Goal: Information Seeking & Learning: Learn about a topic

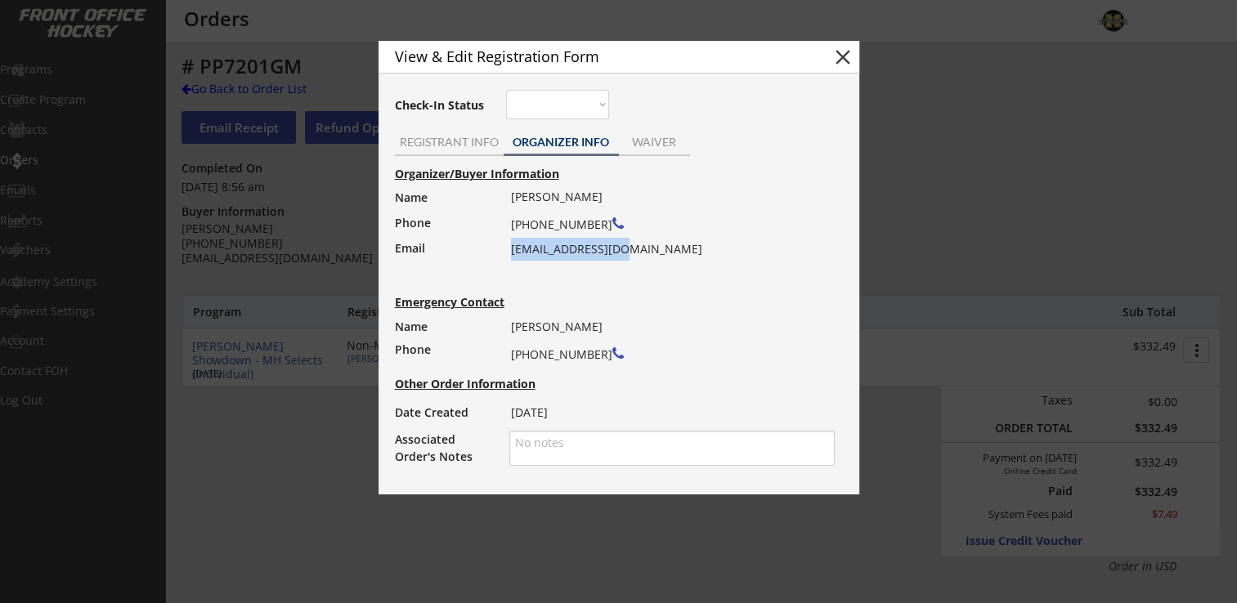
click at [846, 58] on button "close" at bounding box center [843, 57] width 25 height 25
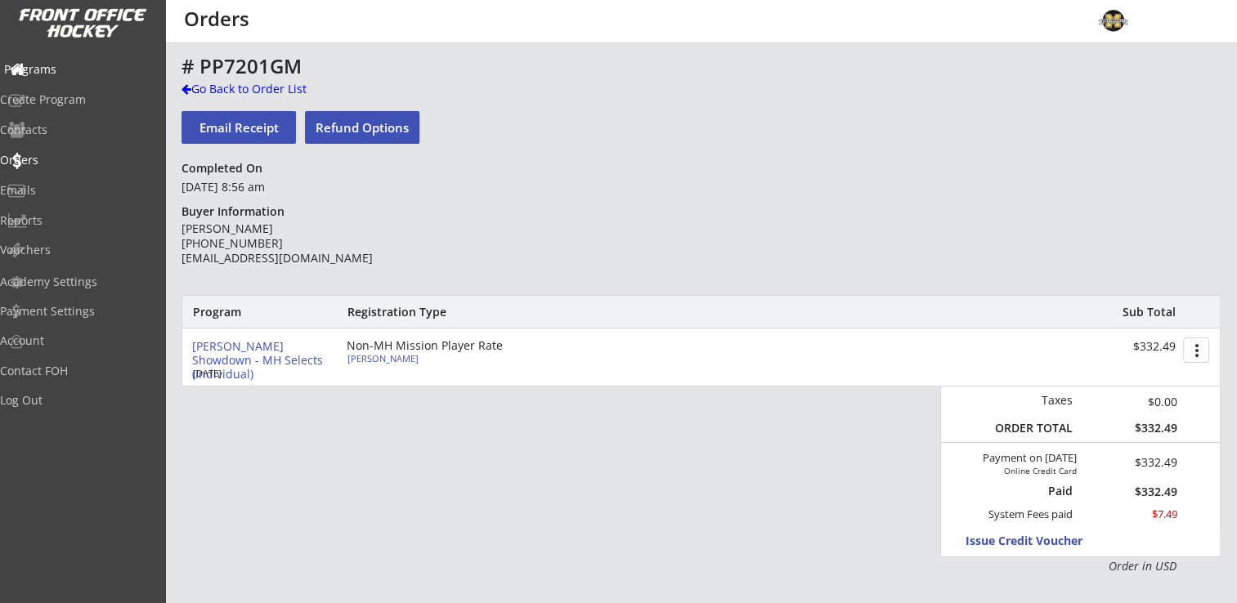
click at [67, 73] on div "Programs" at bounding box center [77, 69] width 147 height 11
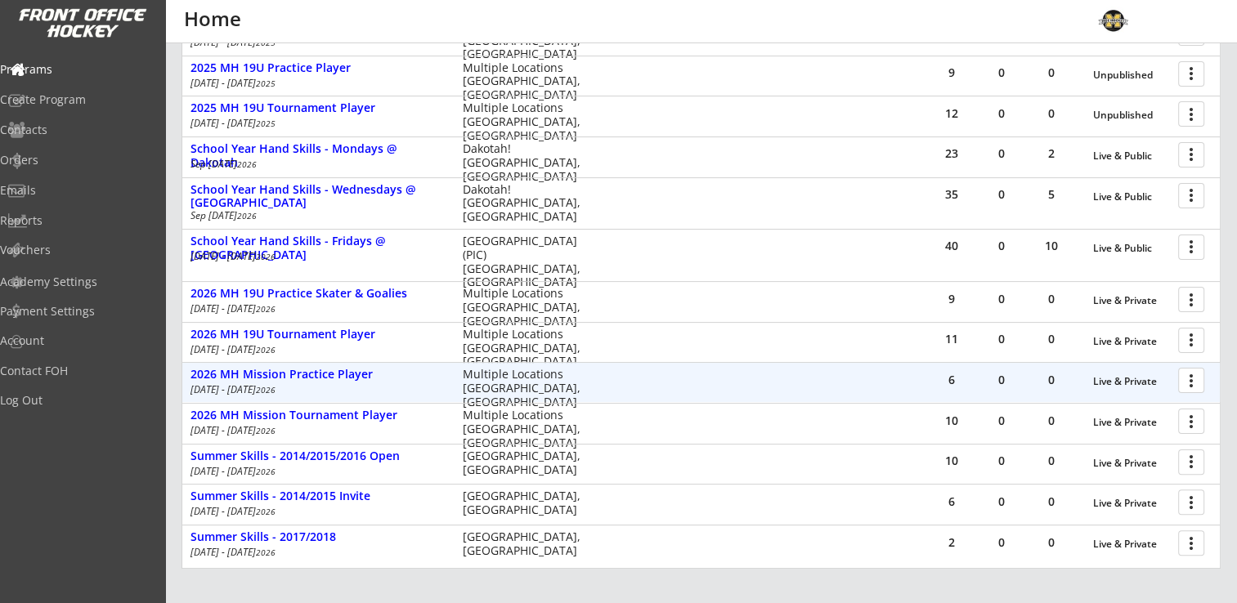
scroll to position [409, 0]
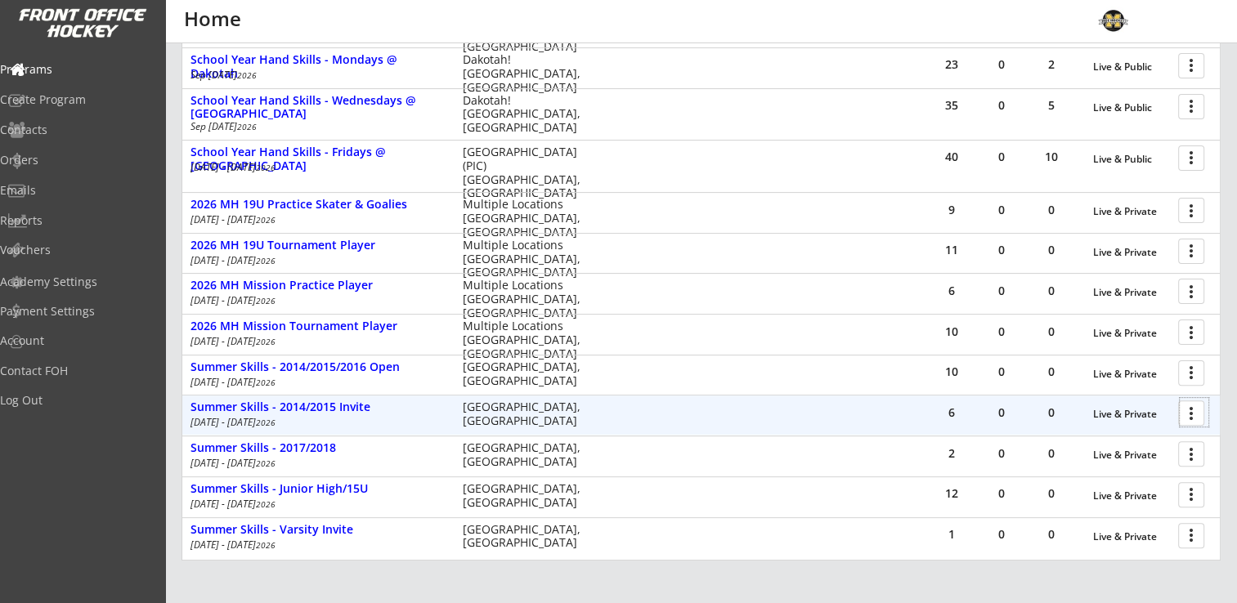
click at [1183, 410] on div at bounding box center [1194, 412] width 29 height 29
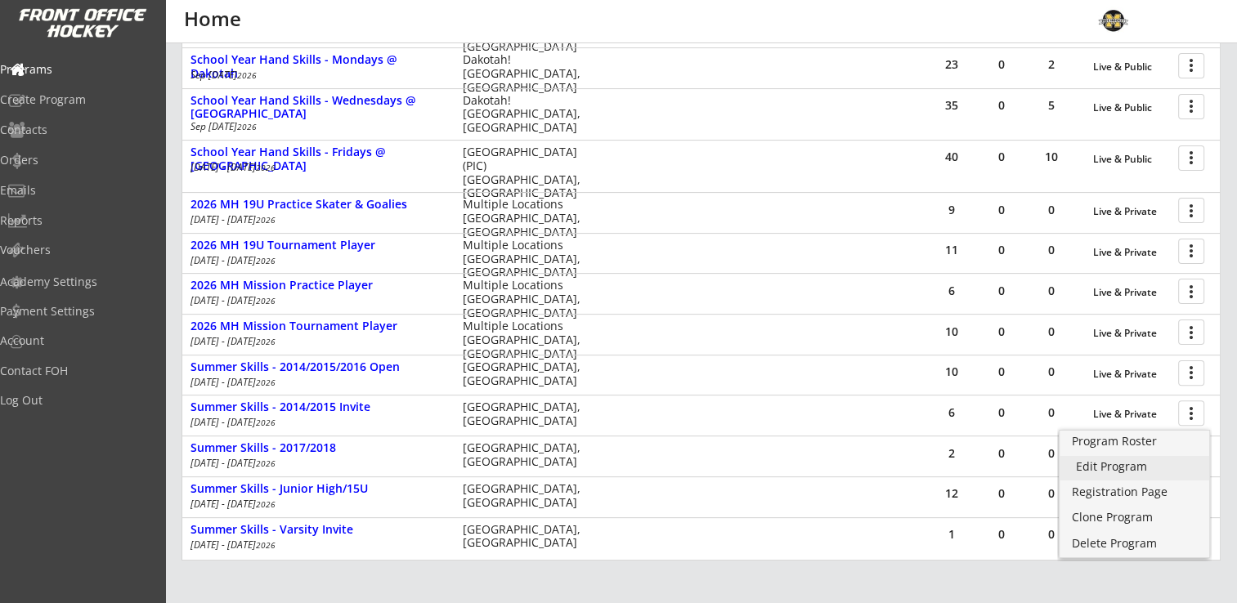
click at [1131, 464] on div "Edit Program" at bounding box center [1134, 466] width 117 height 11
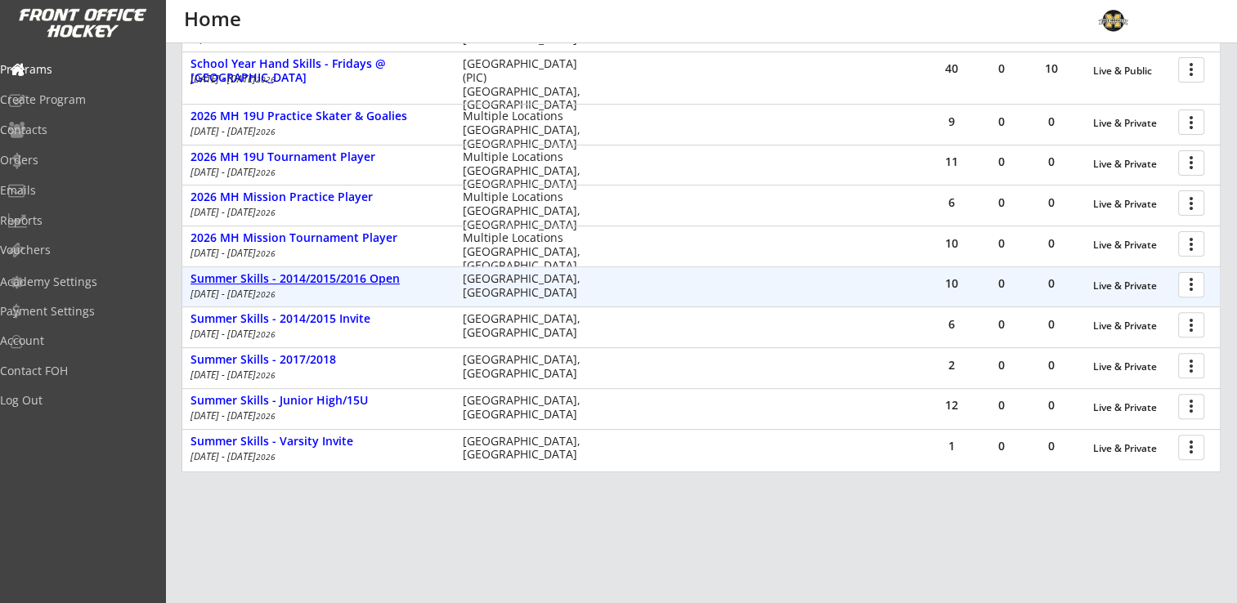
scroll to position [473, 0]
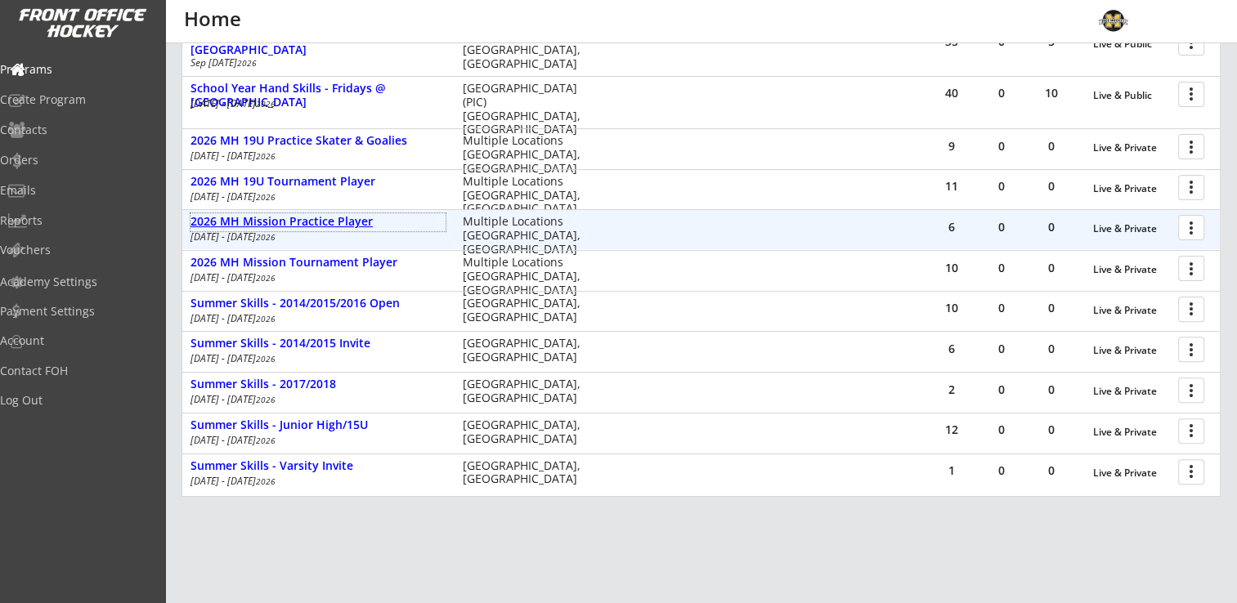
click at [259, 218] on div "2026 MH Mission Practice Player" at bounding box center [318, 222] width 255 height 14
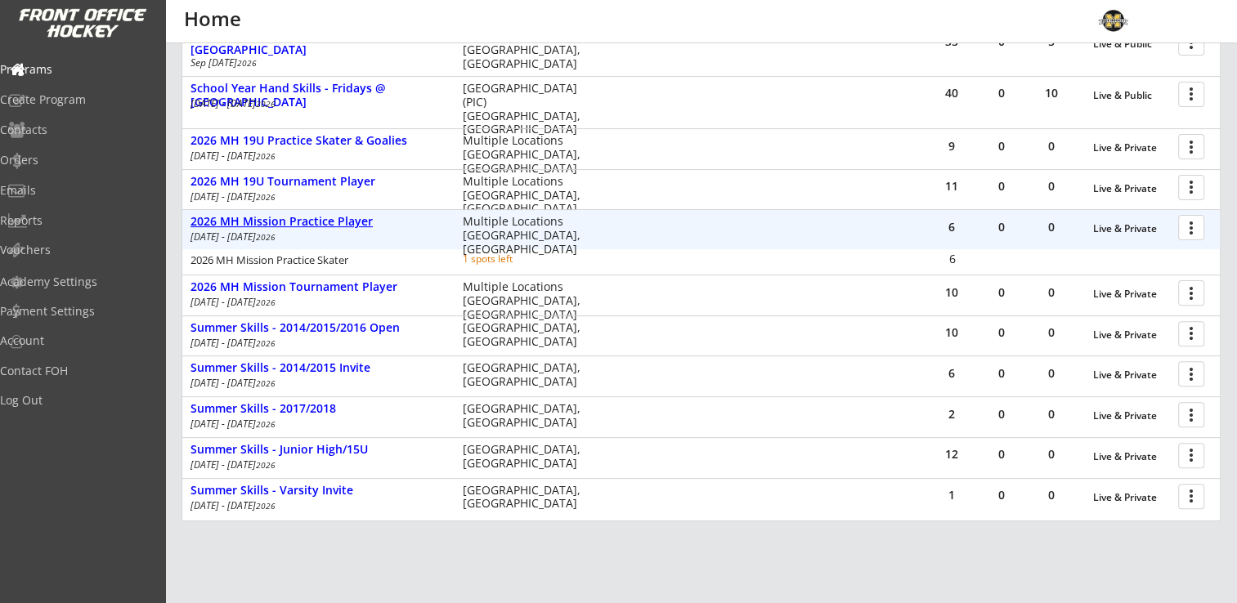
click at [259, 218] on div "2026 MH Mission Practice Player" at bounding box center [318, 222] width 255 height 14
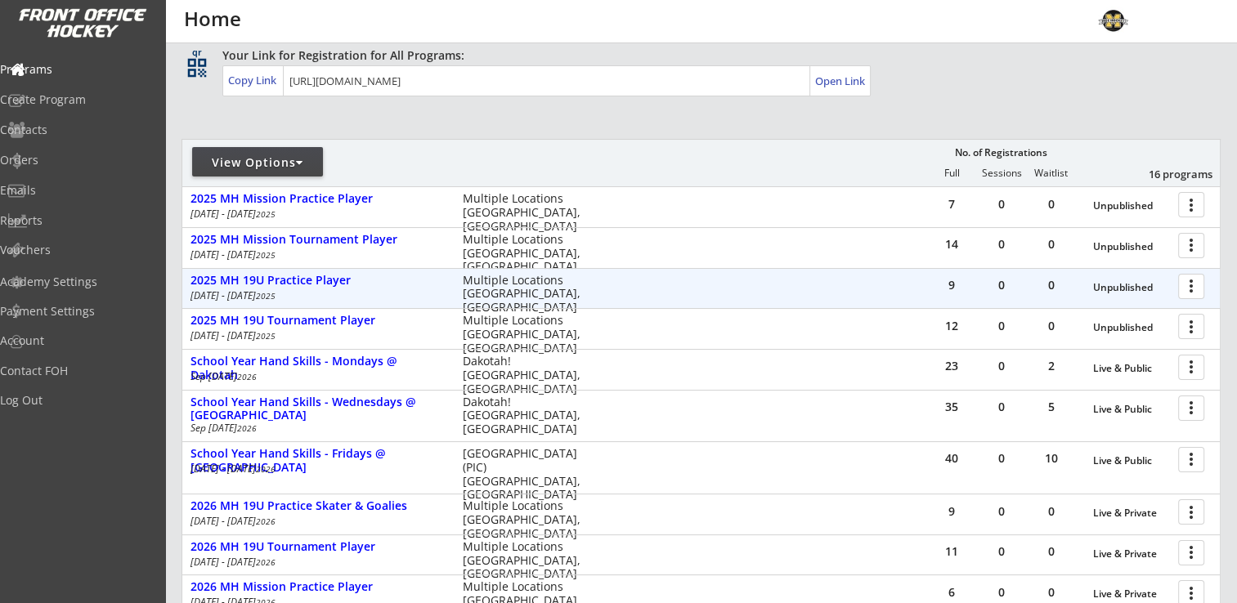
scroll to position [0, 0]
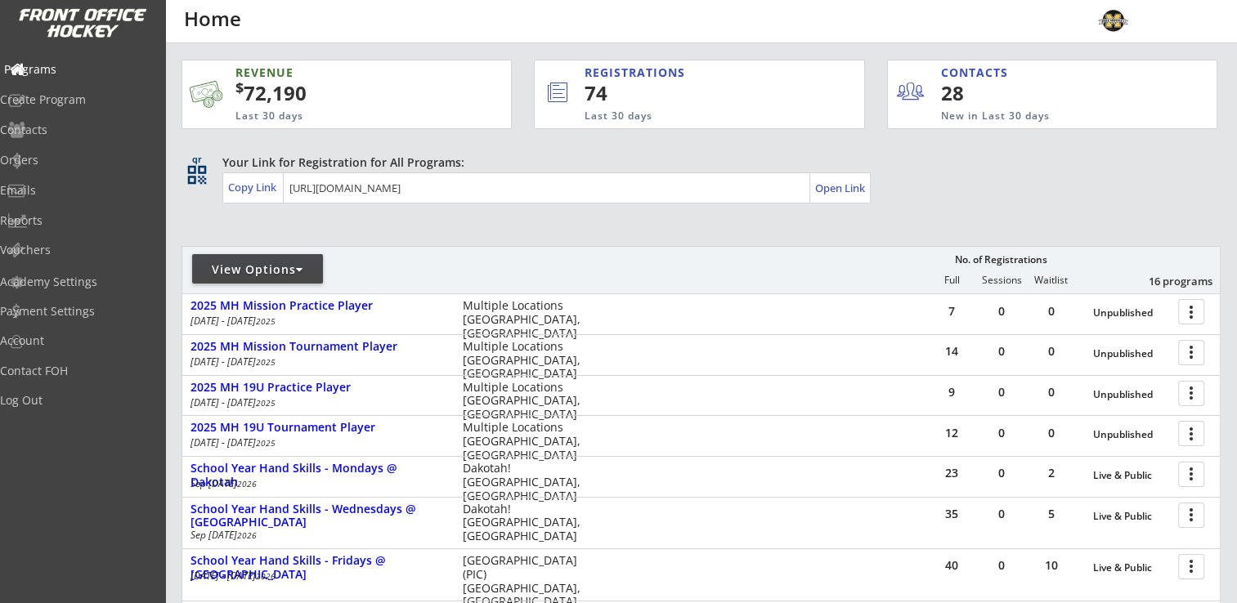
click at [59, 68] on div "Programs" at bounding box center [77, 69] width 147 height 11
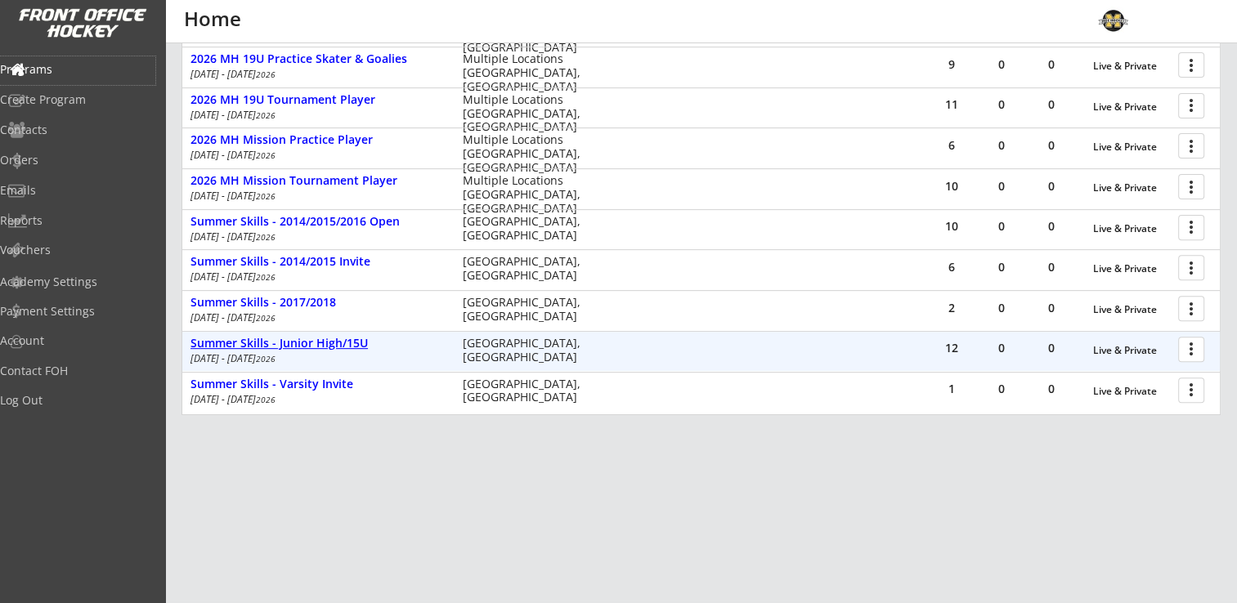
click at [317, 342] on div "Summer Skills - Junior High/15U" at bounding box center [318, 344] width 255 height 14
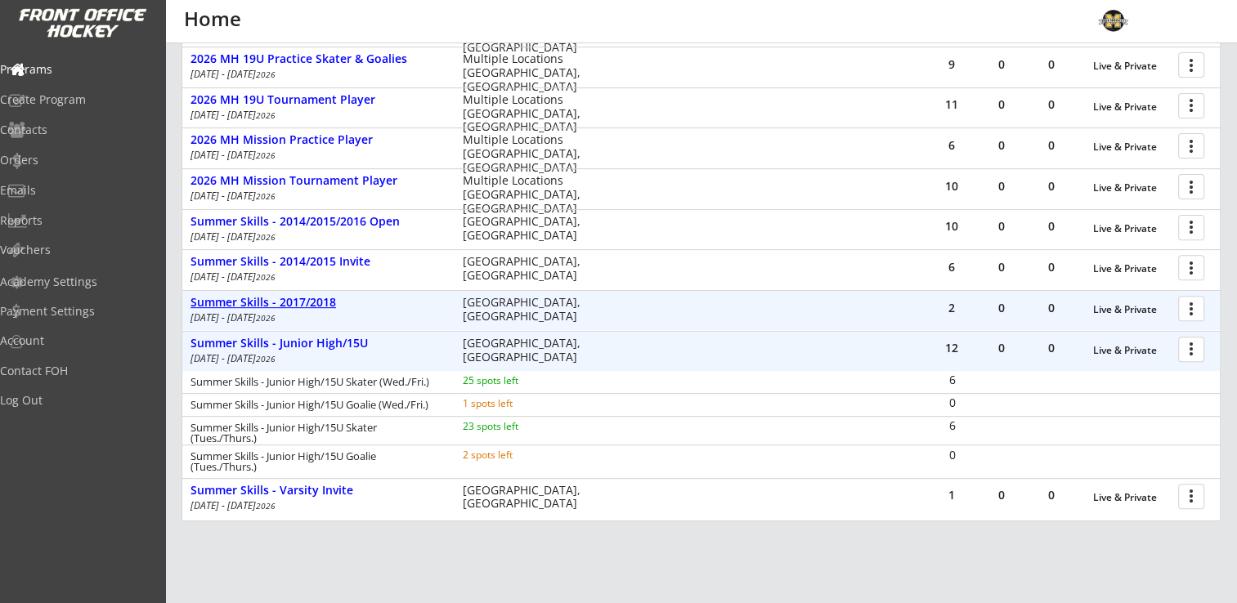
click at [278, 300] on div "Summer Skills - 2017/2018" at bounding box center [318, 303] width 255 height 14
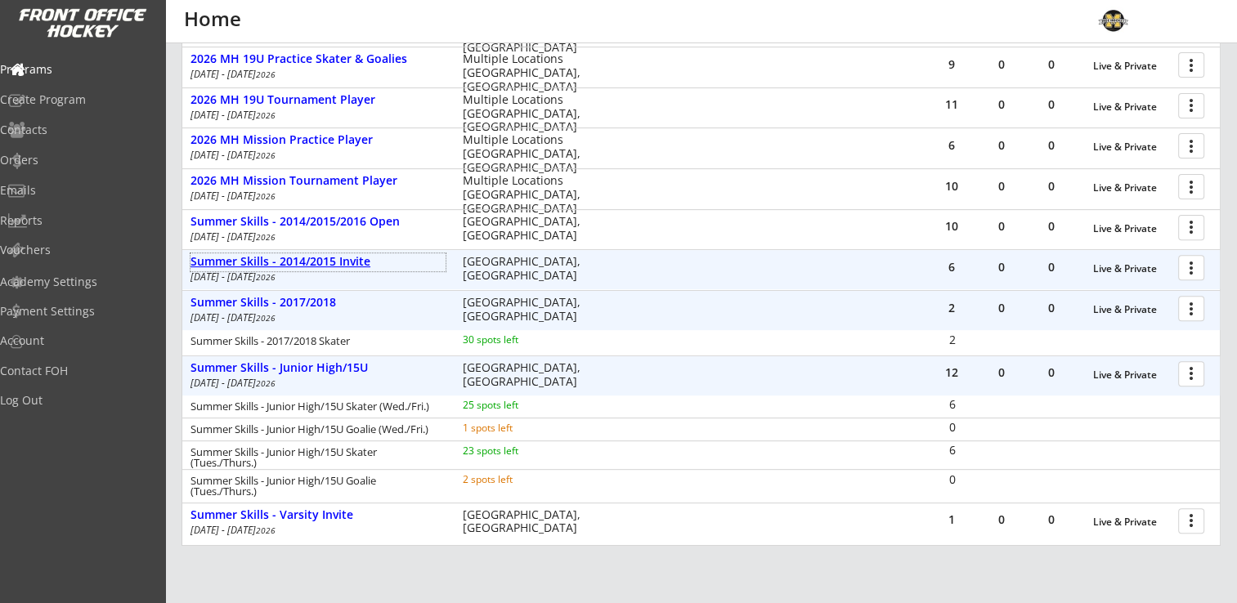
click at [306, 258] on div "Summer Skills - 2014/2015 Invite" at bounding box center [318, 262] width 255 height 14
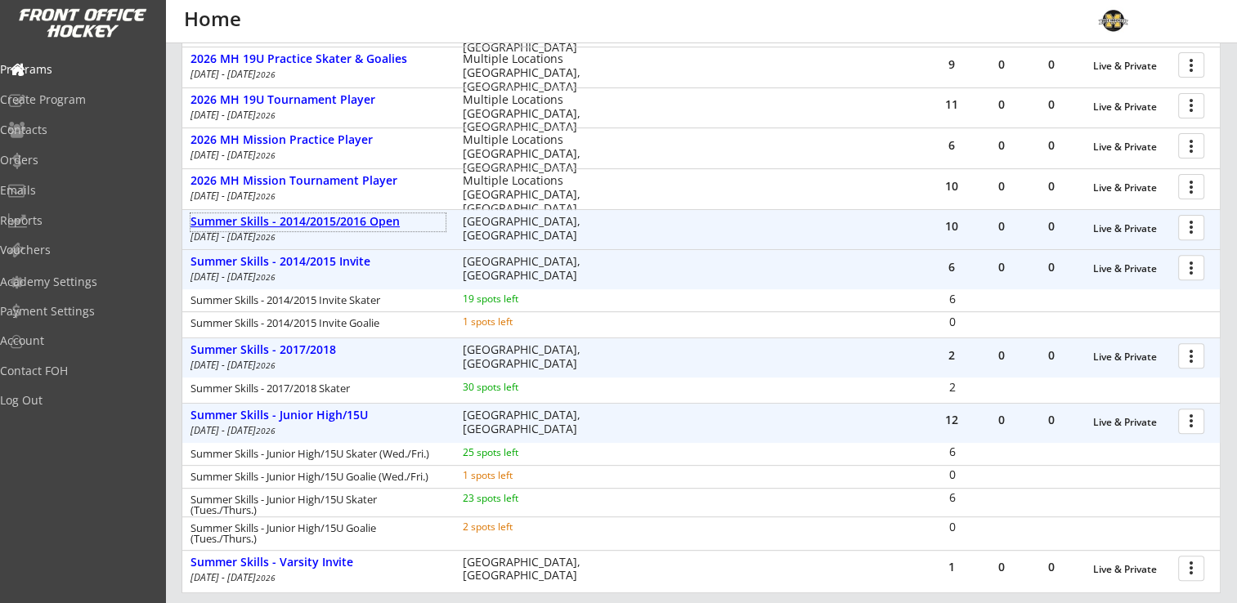
click at [312, 218] on div "Summer Skills - 2014/2015/2016 Open" at bounding box center [318, 222] width 255 height 14
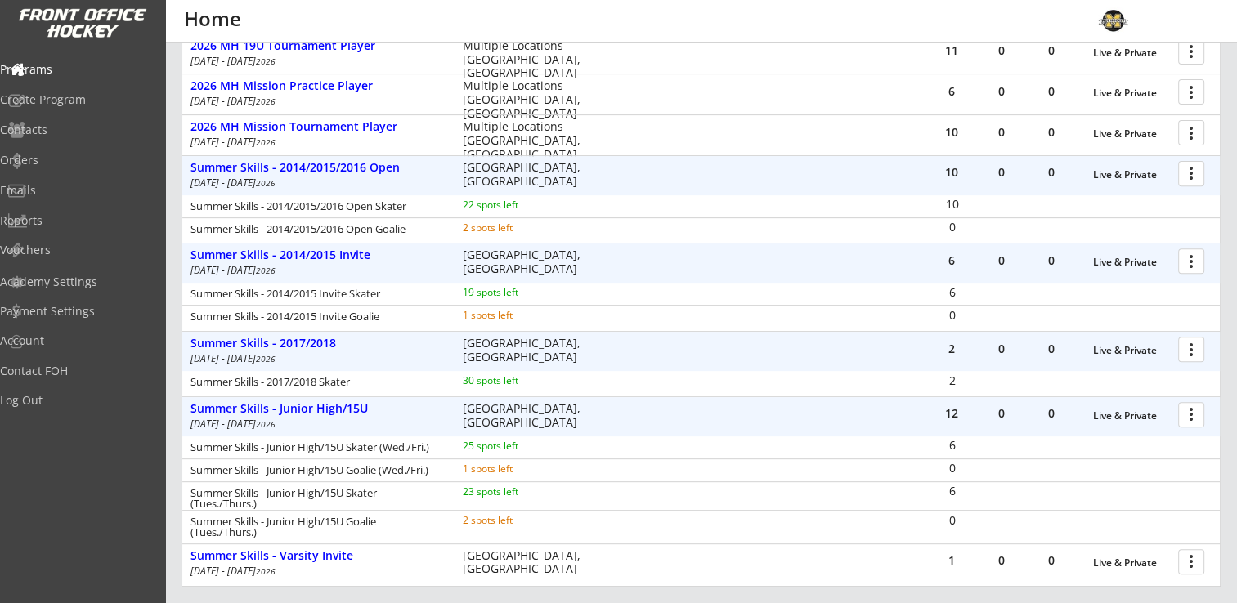
scroll to position [636, 0]
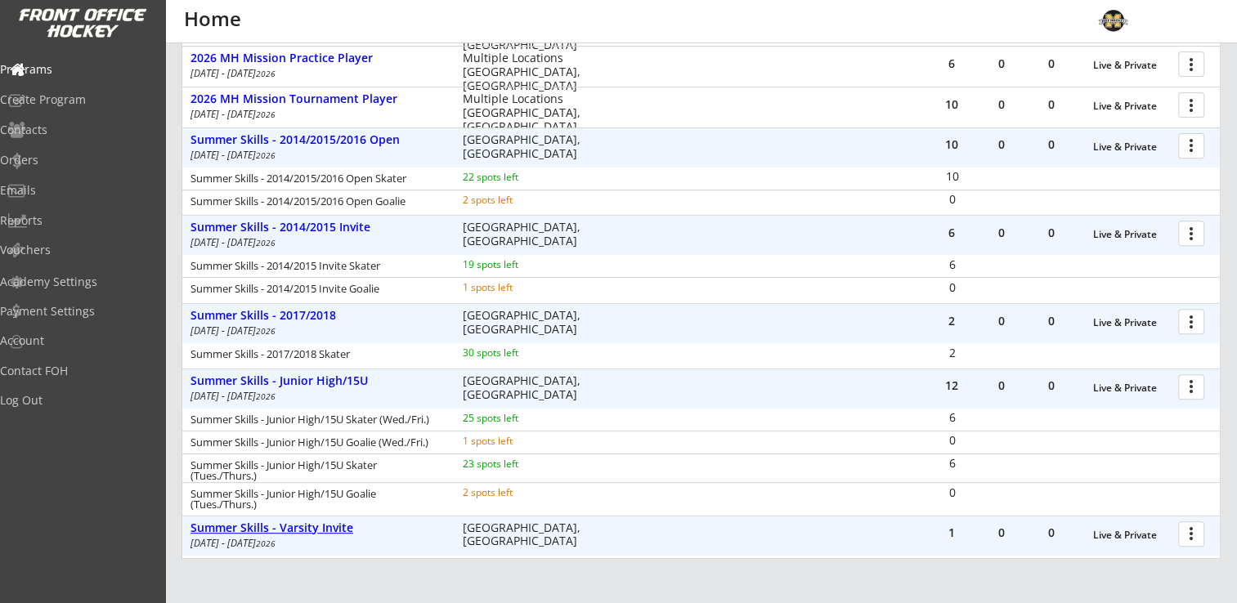
click at [276, 533] on div "Summer Skills - Varsity Invite" at bounding box center [318, 529] width 255 height 14
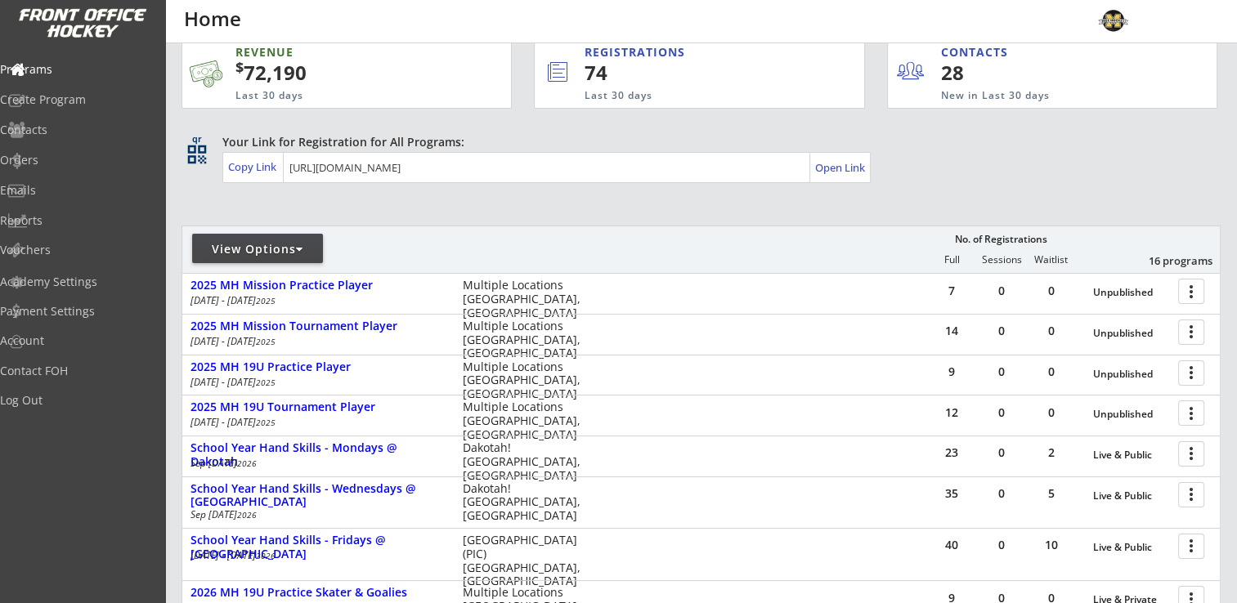
scroll to position [0, 0]
